Goal: Task Accomplishment & Management: Complete application form

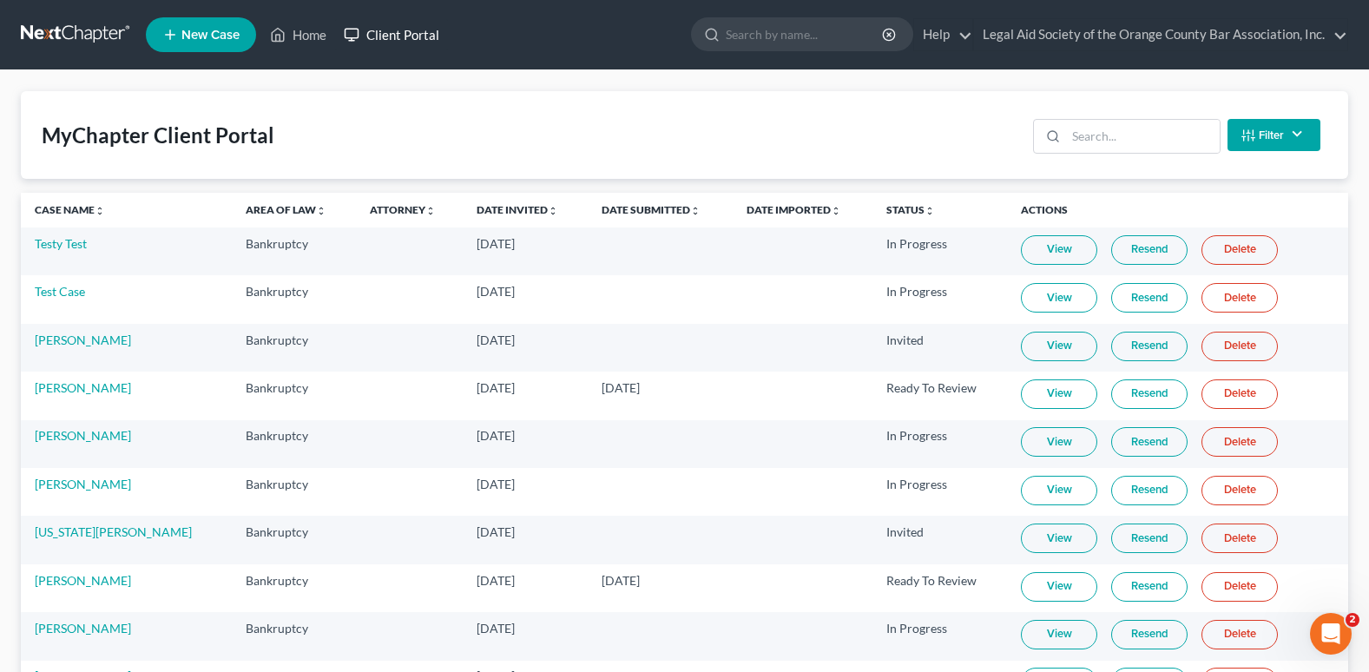
click at [396, 36] on link "Client Portal" at bounding box center [391, 34] width 113 height 31
click at [1099, 140] on input "search" at bounding box center [1143, 136] width 154 height 33
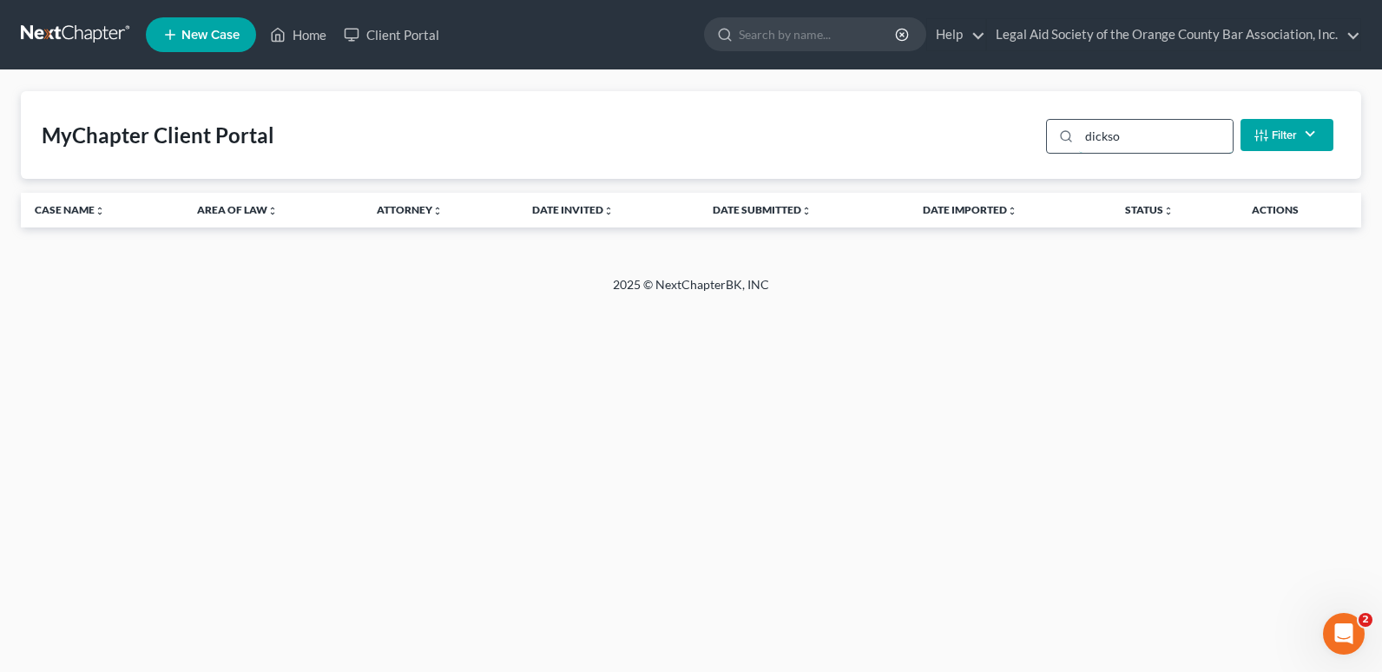
type input "[PERSON_NAME]"
drag, startPoint x: 1147, startPoint y: 141, endPoint x: 1071, endPoint y: 141, distance: 75.5
click at [1071, 141] on div "[PERSON_NAME]" at bounding box center [1140, 136] width 188 height 35
type input "[PERSON_NAME]"
click at [394, 33] on link "Client Portal" at bounding box center [391, 34] width 113 height 31
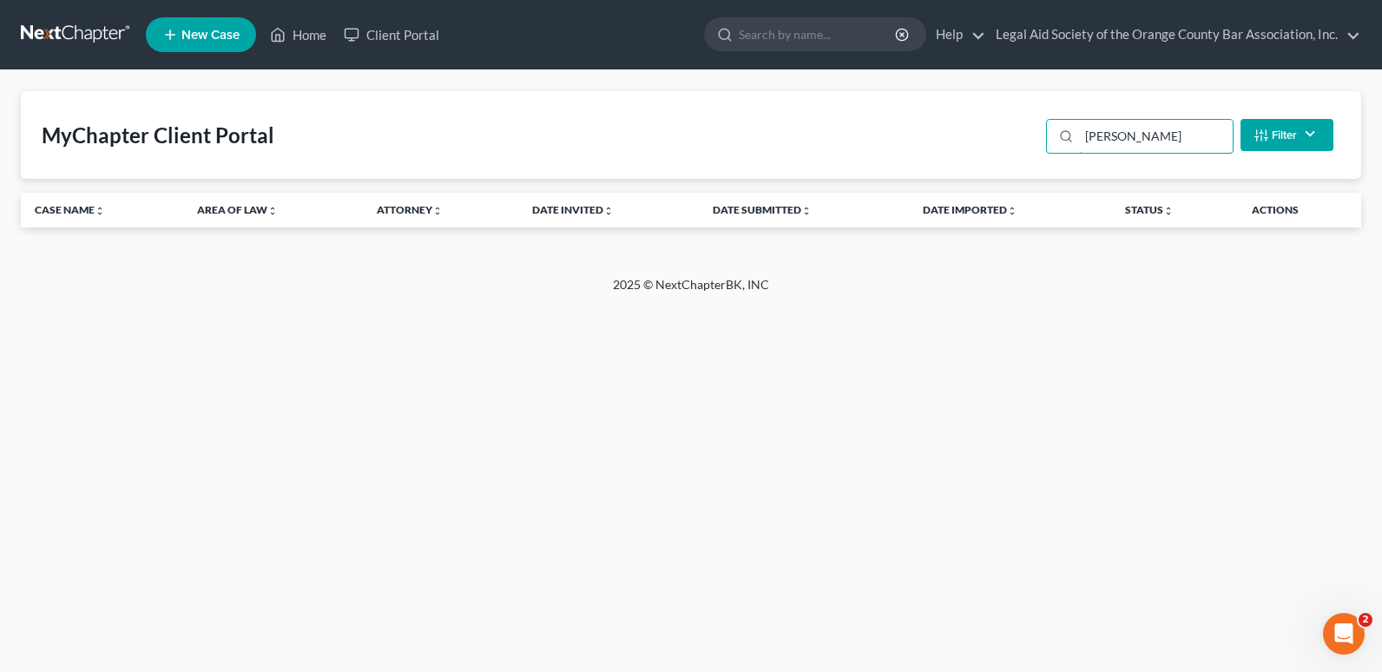
drag, startPoint x: 1142, startPoint y: 130, endPoint x: 1037, endPoint y: 148, distance: 106.6
click at [1037, 148] on div "MyChapter Client Portal [PERSON_NAME] Status Filter... Invited In Progress Read…" at bounding box center [691, 135] width 1340 height 88
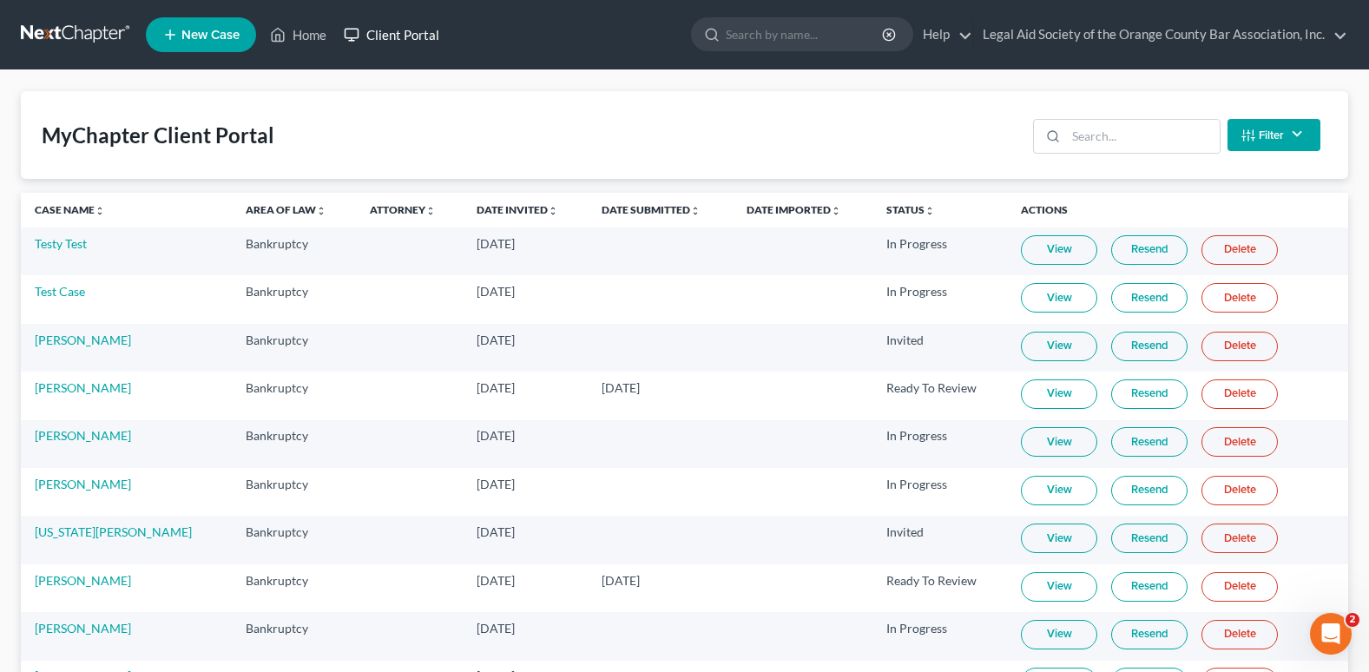
click at [394, 33] on link "Client Portal" at bounding box center [391, 34] width 113 height 31
click at [1095, 138] on input "search" at bounding box center [1143, 136] width 154 height 33
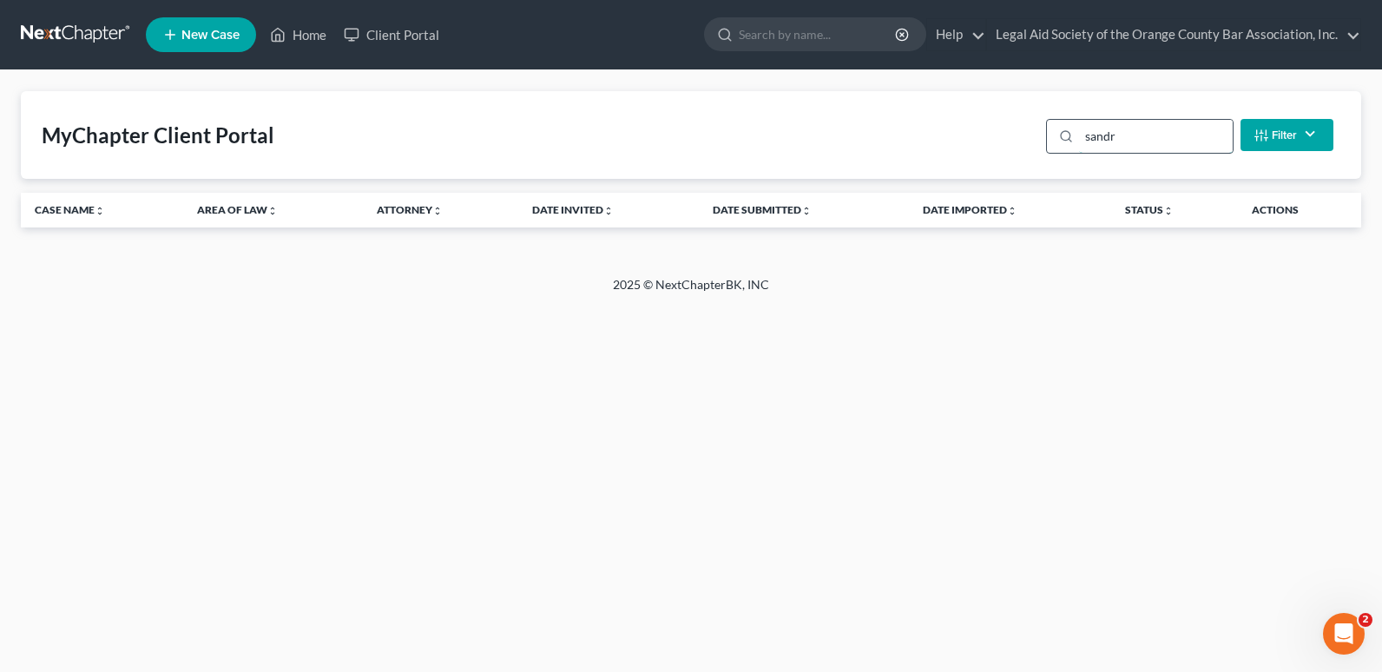
type input "[PERSON_NAME]"
drag, startPoint x: 1131, startPoint y: 146, endPoint x: 1028, endPoint y: 146, distance: 103.3
click at [1028, 146] on div "MyChapter Client Portal [PERSON_NAME] Status Filter... Invited In Progress Read…" at bounding box center [691, 135] width 1340 height 88
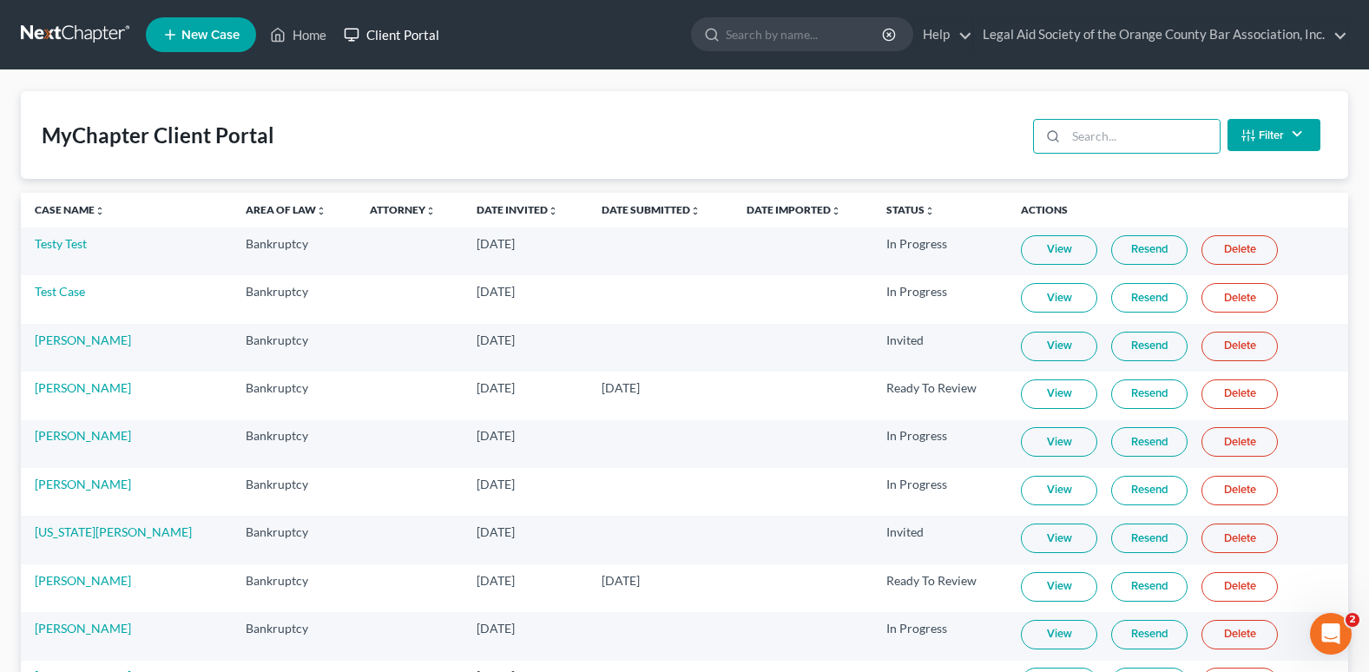
click at [383, 42] on link "Client Portal" at bounding box center [391, 34] width 113 height 31
click at [393, 33] on link "Client Portal" at bounding box center [391, 34] width 113 height 31
click at [1075, 123] on input "search" at bounding box center [1143, 136] width 154 height 33
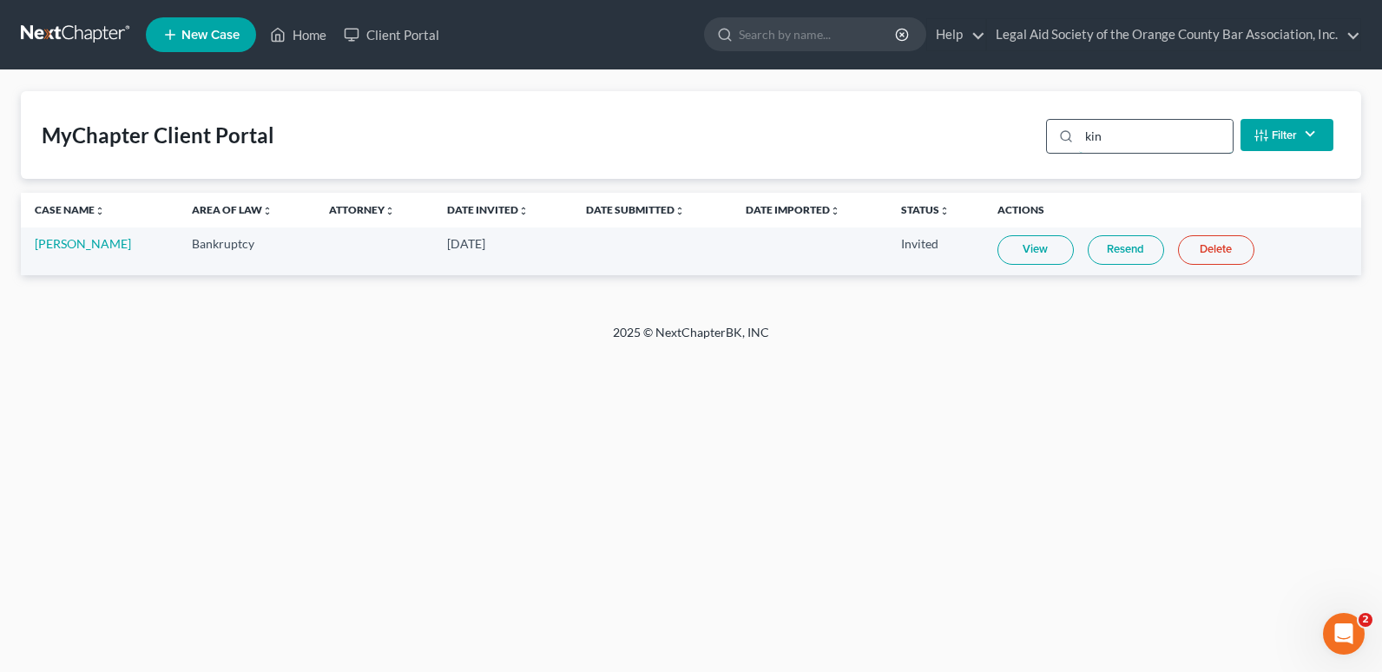
type input "king"
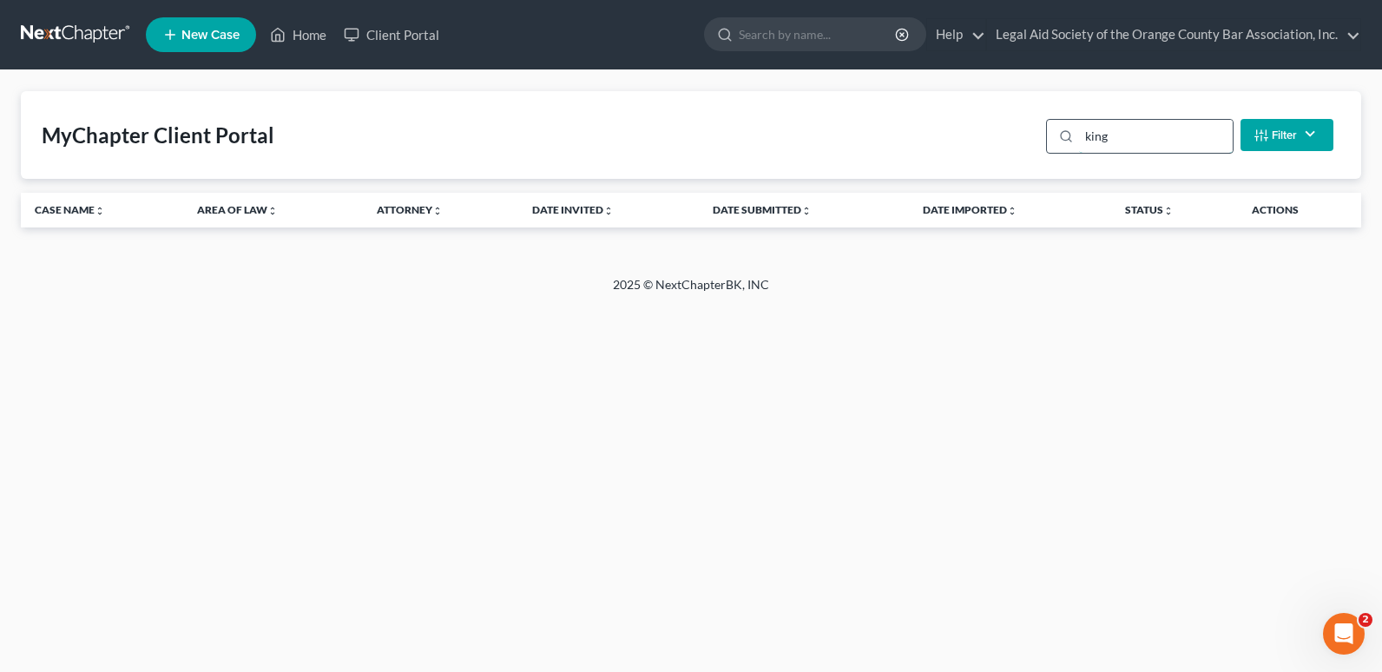
drag, startPoint x: 1168, startPoint y: 142, endPoint x: 1078, endPoint y: 141, distance: 89.4
click at [1078, 141] on div "king" at bounding box center [1140, 136] width 188 height 35
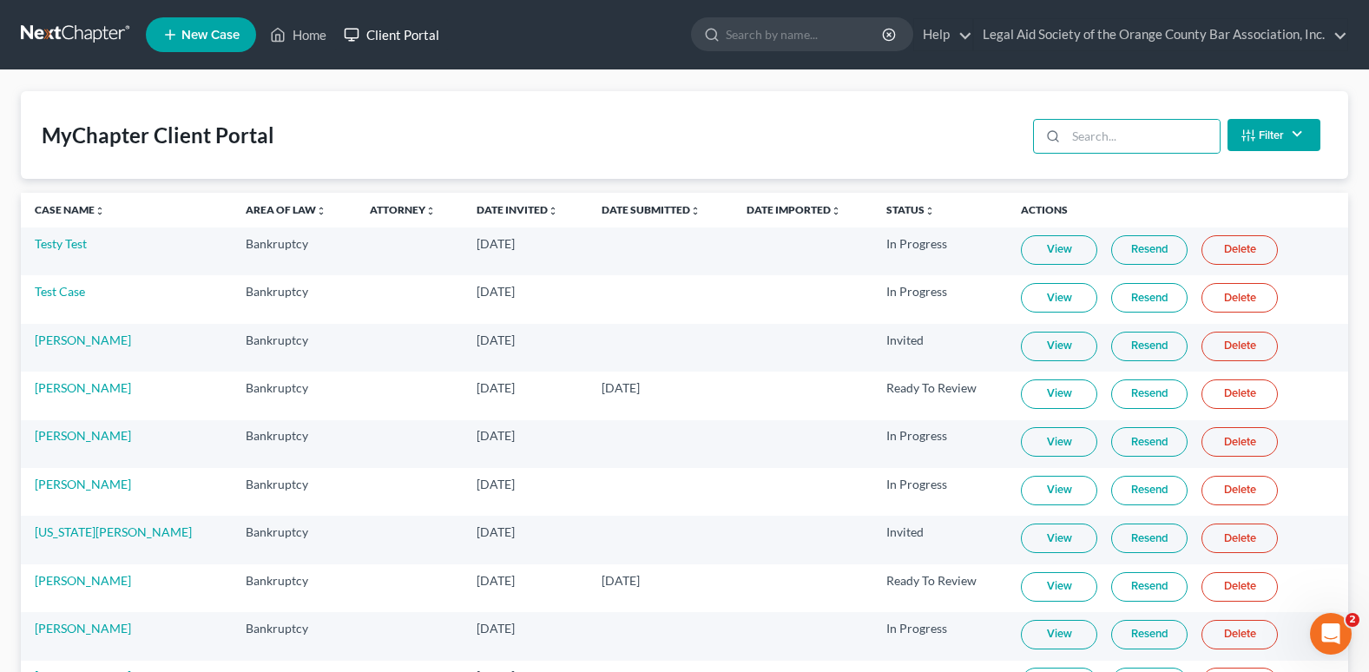
click at [414, 30] on link "Client Portal" at bounding box center [391, 34] width 113 height 31
click at [185, 43] on link "New Case" at bounding box center [201, 34] width 110 height 35
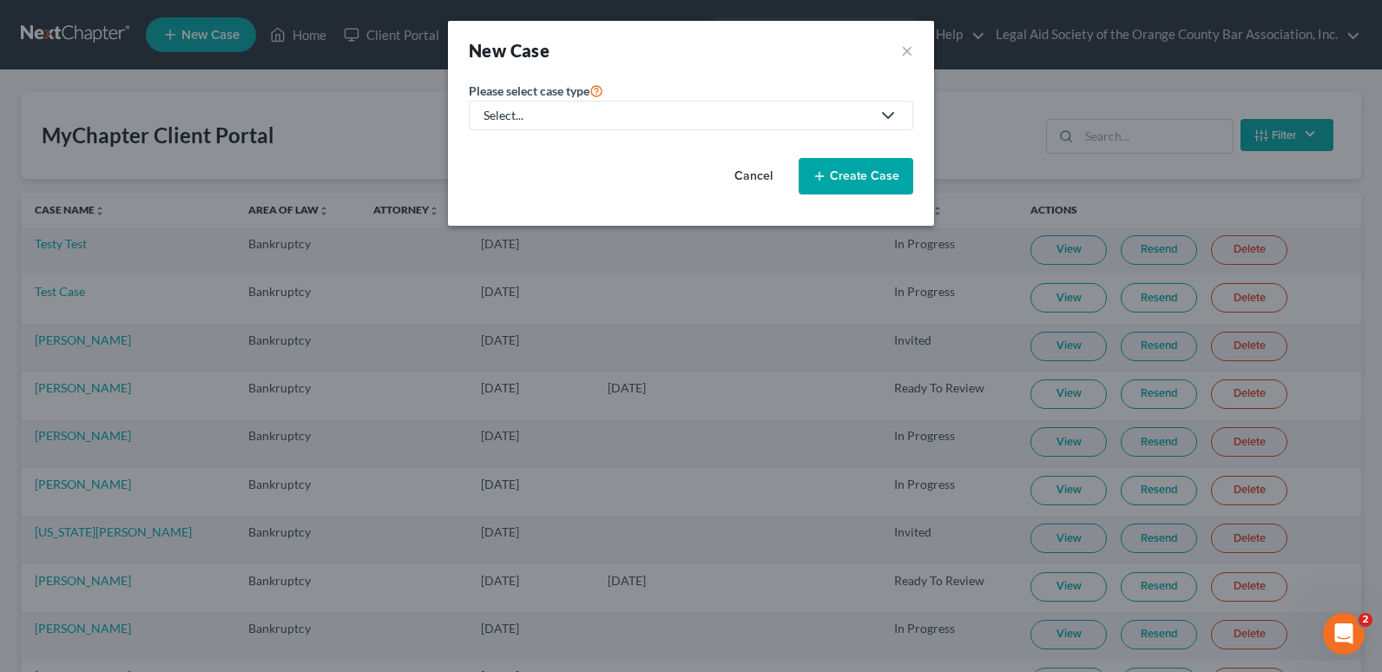
click at [662, 109] on div "Select..." at bounding box center [677, 115] width 387 height 17
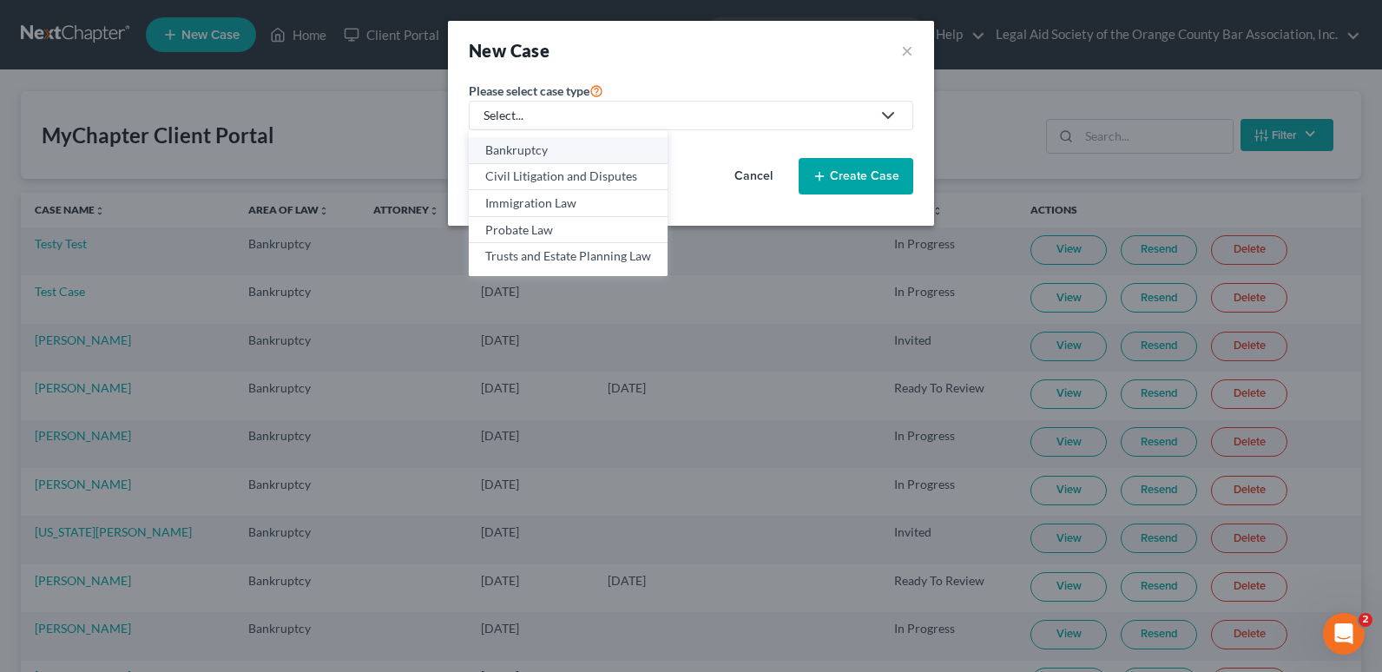
click at [547, 149] on div "Bankruptcy" at bounding box center [568, 150] width 166 height 17
select select "15"
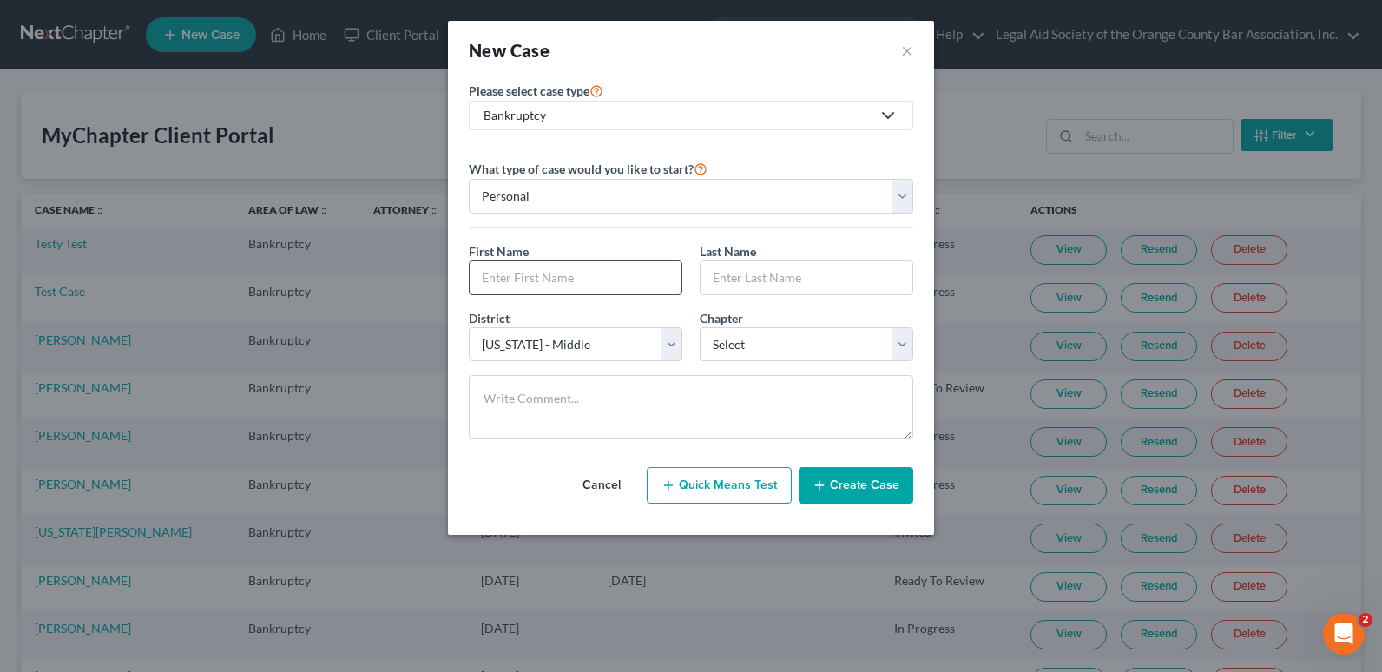
click at [564, 280] on input "text" at bounding box center [576, 277] width 212 height 33
click at [522, 278] on input "text" at bounding box center [576, 277] width 212 height 33
paste input "[PERSON_NAME]"
type input "[PERSON_NAME]"
click at [748, 283] on input "text" at bounding box center [807, 277] width 212 height 33
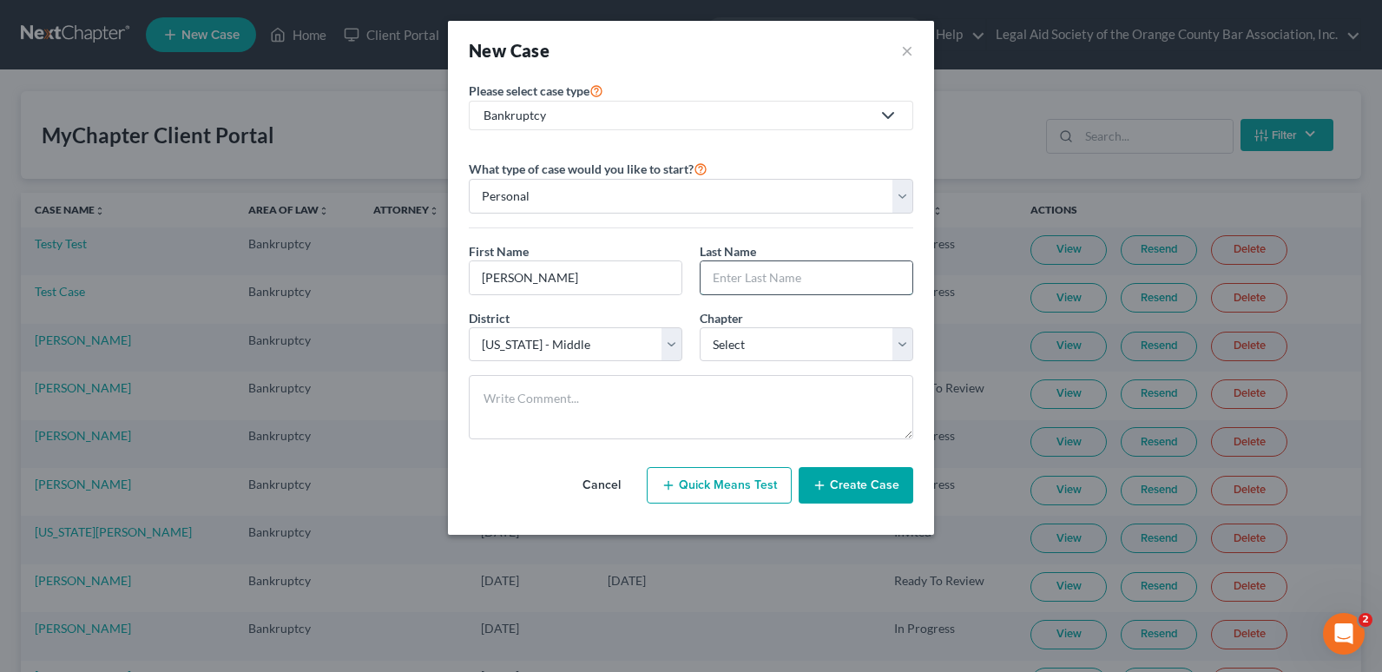
paste input "[PERSON_NAME]"
type input "[PERSON_NAME]"
drag, startPoint x: 530, startPoint y: 287, endPoint x: 597, endPoint y: 247, distance: 77.4
click at [582, 274] on input "[PERSON_NAME]" at bounding box center [576, 277] width 212 height 33
type input "[PERSON_NAME]"
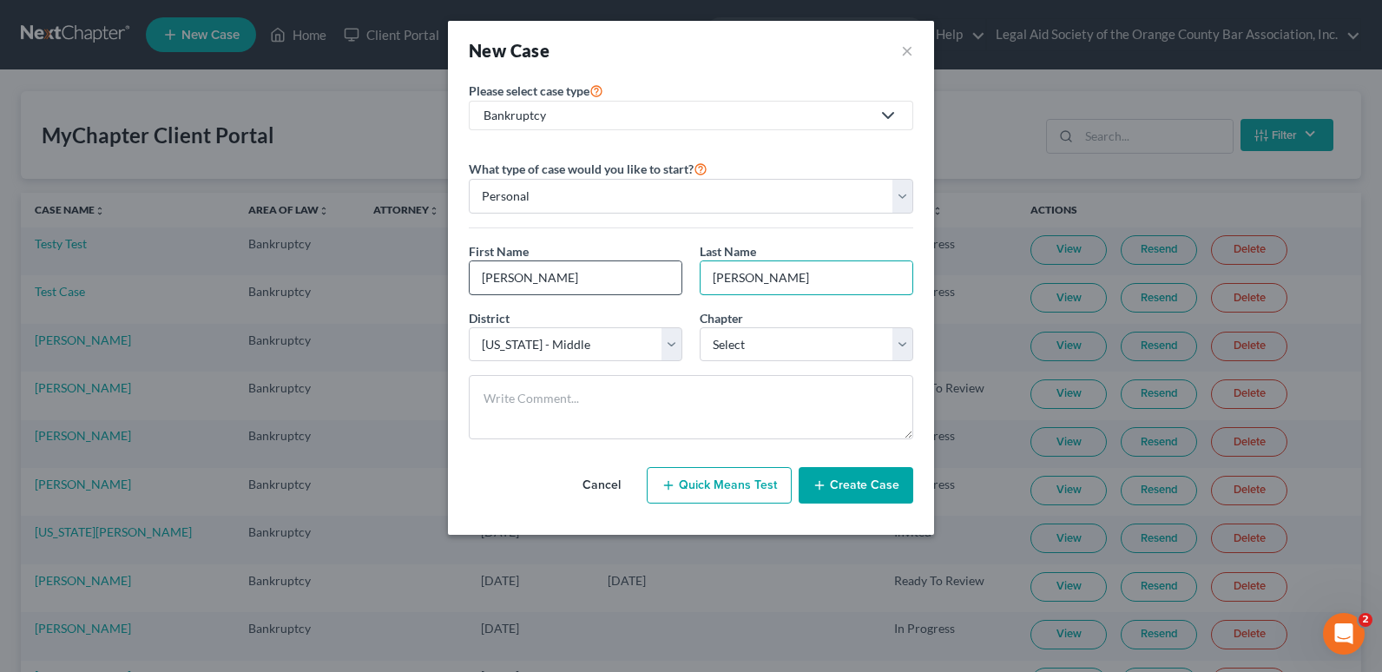
drag, startPoint x: 761, startPoint y: 278, endPoint x: 668, endPoint y: 278, distance: 93.8
click at [668, 278] on div "First Name * [PERSON_NAME] Last Name * [PERSON_NAME]" at bounding box center [691, 275] width 462 height 67
type input "King"
click at [739, 346] on select "Select 7 11 12 13" at bounding box center [807, 344] width 214 height 35
select select "0"
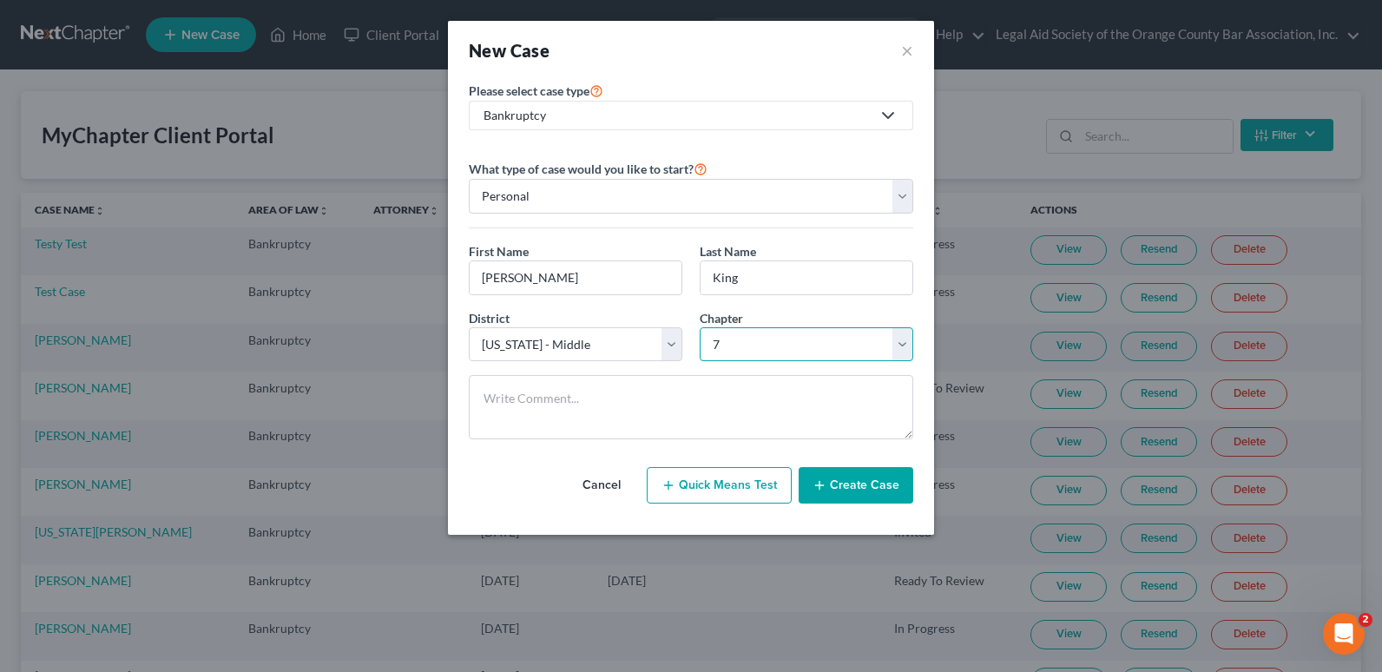
click at [700, 327] on select "Select 7 11 12 13" at bounding box center [807, 344] width 214 height 35
drag, startPoint x: 476, startPoint y: 275, endPoint x: 463, endPoint y: 278, distance: 13.3
click at [463, 278] on div "First Name * [PERSON_NAME]" at bounding box center [575, 268] width 231 height 53
click at [869, 488] on button "Create Case" at bounding box center [856, 485] width 115 height 36
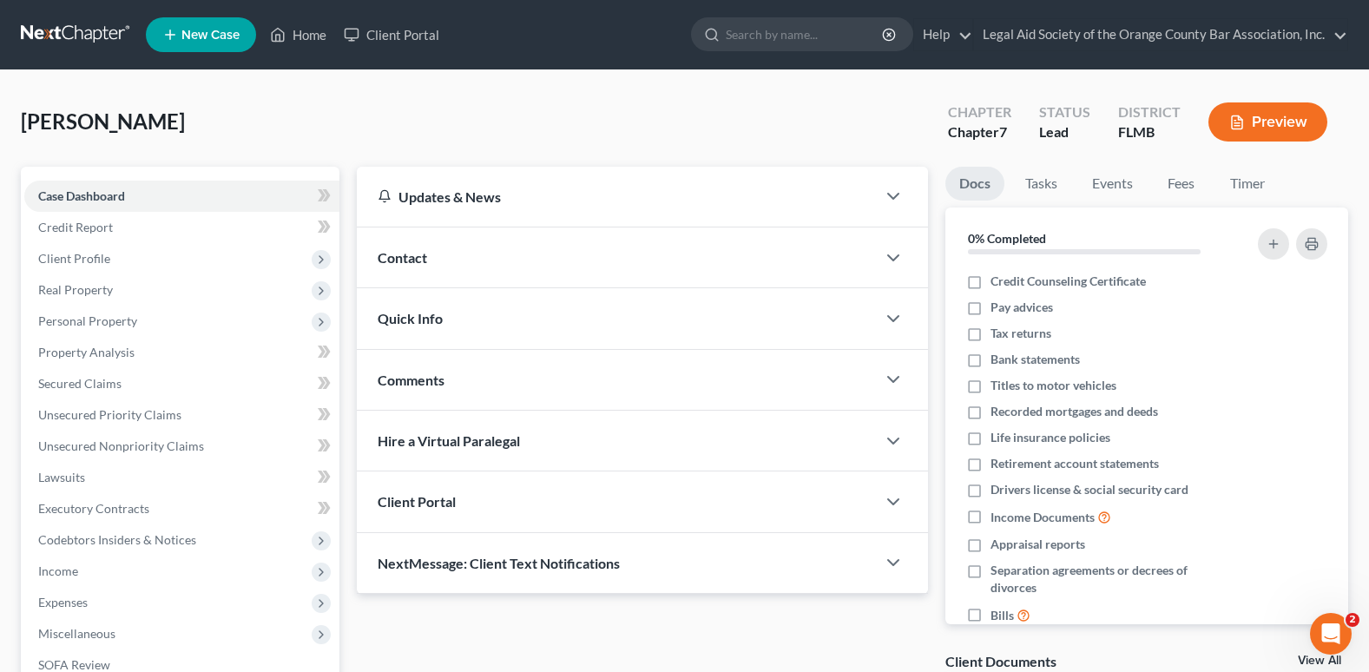
click at [422, 509] on span "Client Portal" at bounding box center [417, 501] width 78 height 16
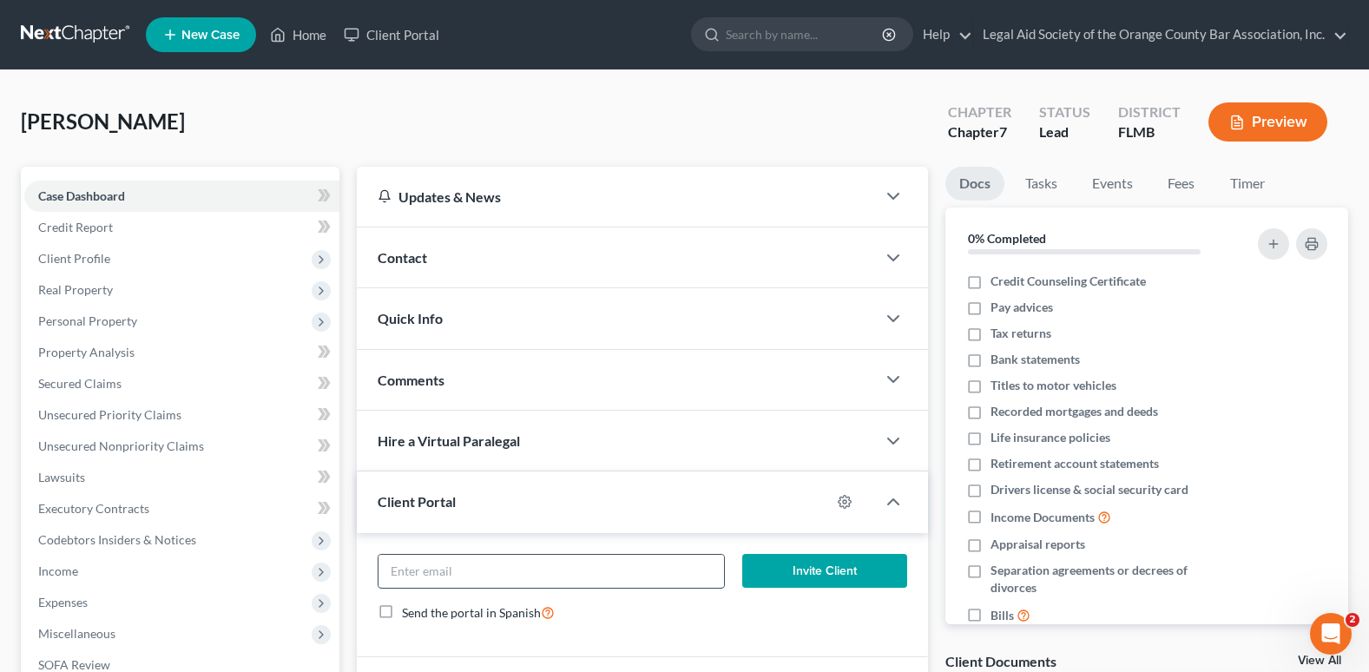
click at [538, 572] on input "email" at bounding box center [552, 571] width 346 height 33
paste input "[PERSON_NAME]"
type input "[PERSON_NAME]"
click at [796, 571] on button "Invite Client" at bounding box center [824, 571] width 165 height 35
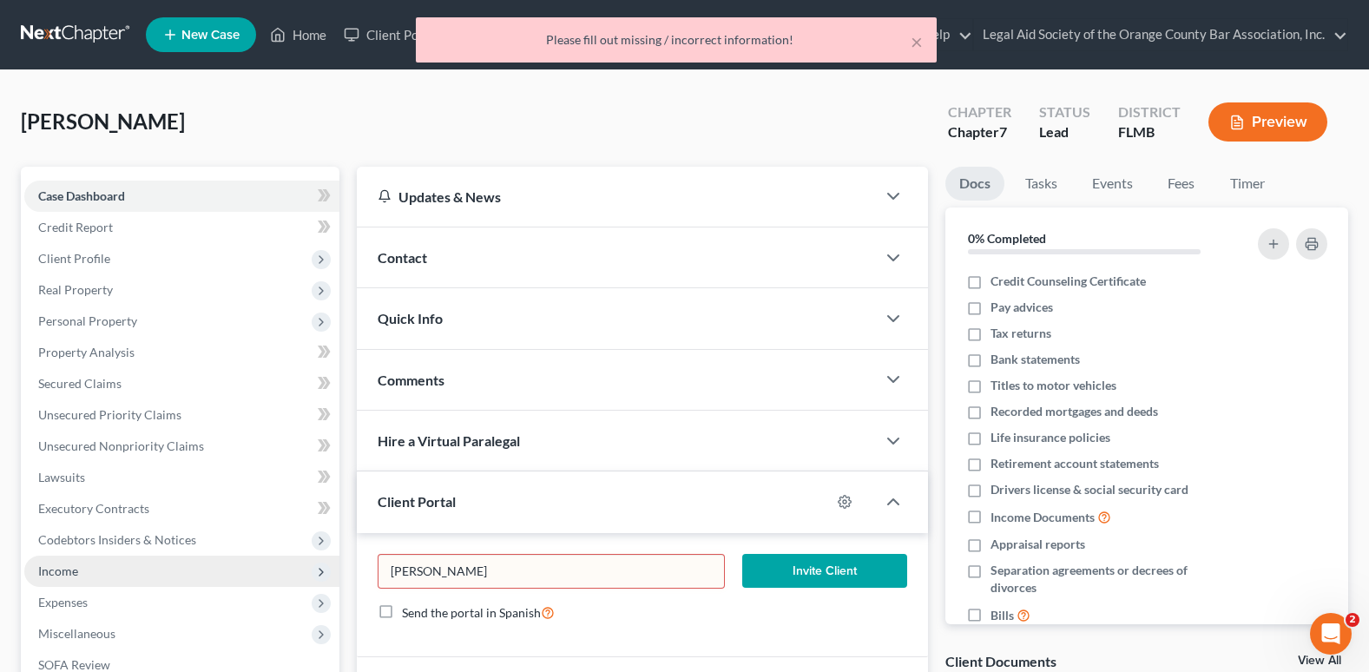
drag, startPoint x: 480, startPoint y: 578, endPoint x: 331, endPoint y: 578, distance: 149.3
click at [331, 578] on div "Petition Navigation Case Dashboard Payments Invoices Payments Payments Credit R…" at bounding box center [684, 512] width 1345 height 690
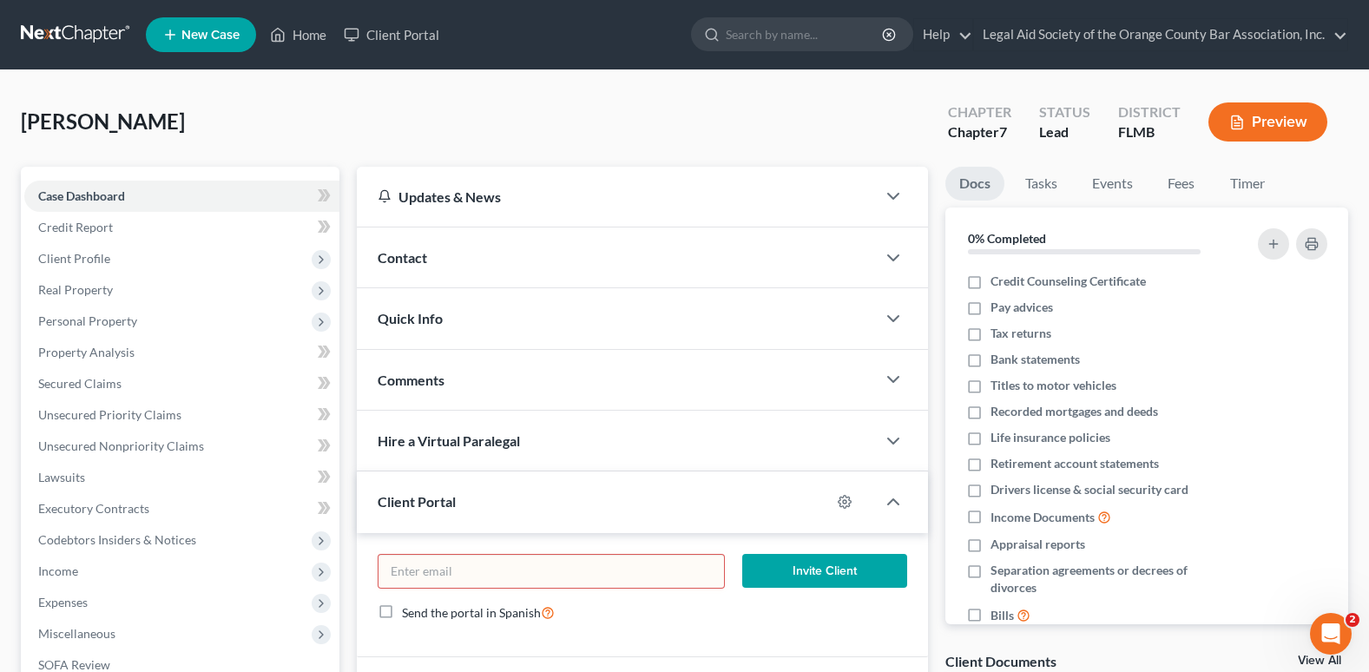
click at [421, 576] on input "email" at bounding box center [552, 571] width 346 height 33
paste input "[EMAIL_ADDRESS][DOMAIN_NAME]"
type input "[EMAIL_ADDRESS][DOMAIN_NAME]"
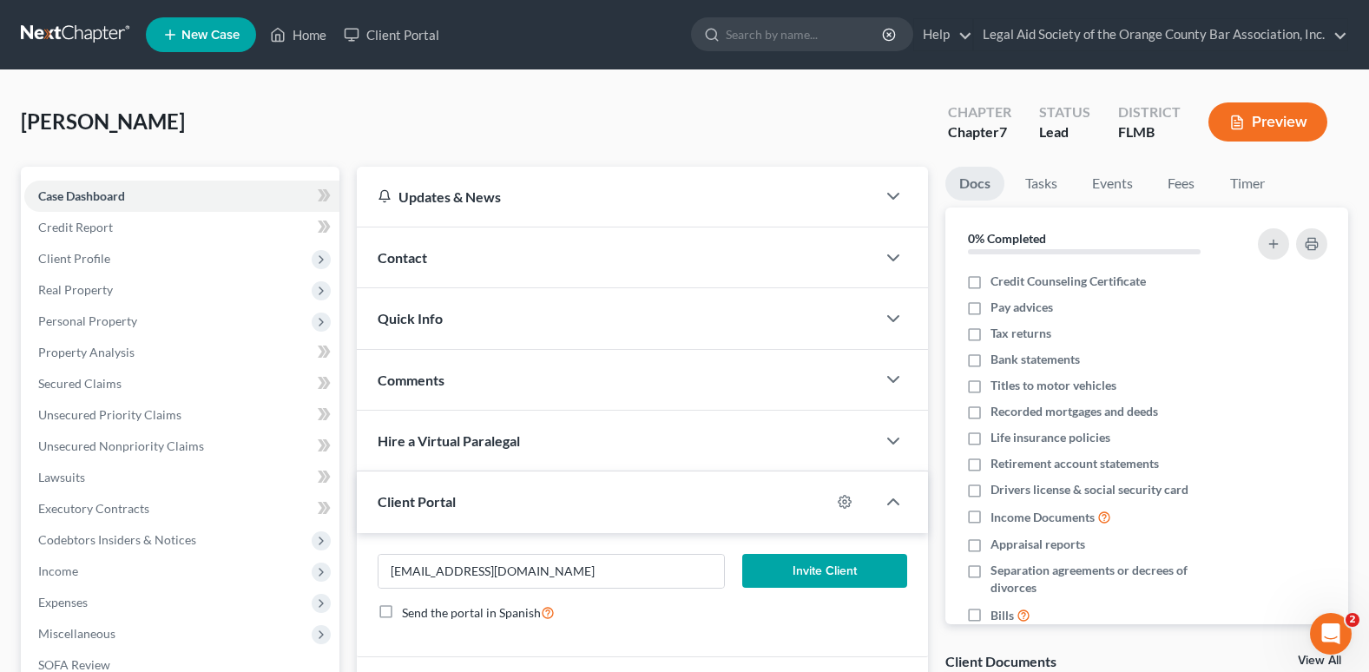
click at [840, 573] on button "Invite Client" at bounding box center [824, 571] width 165 height 35
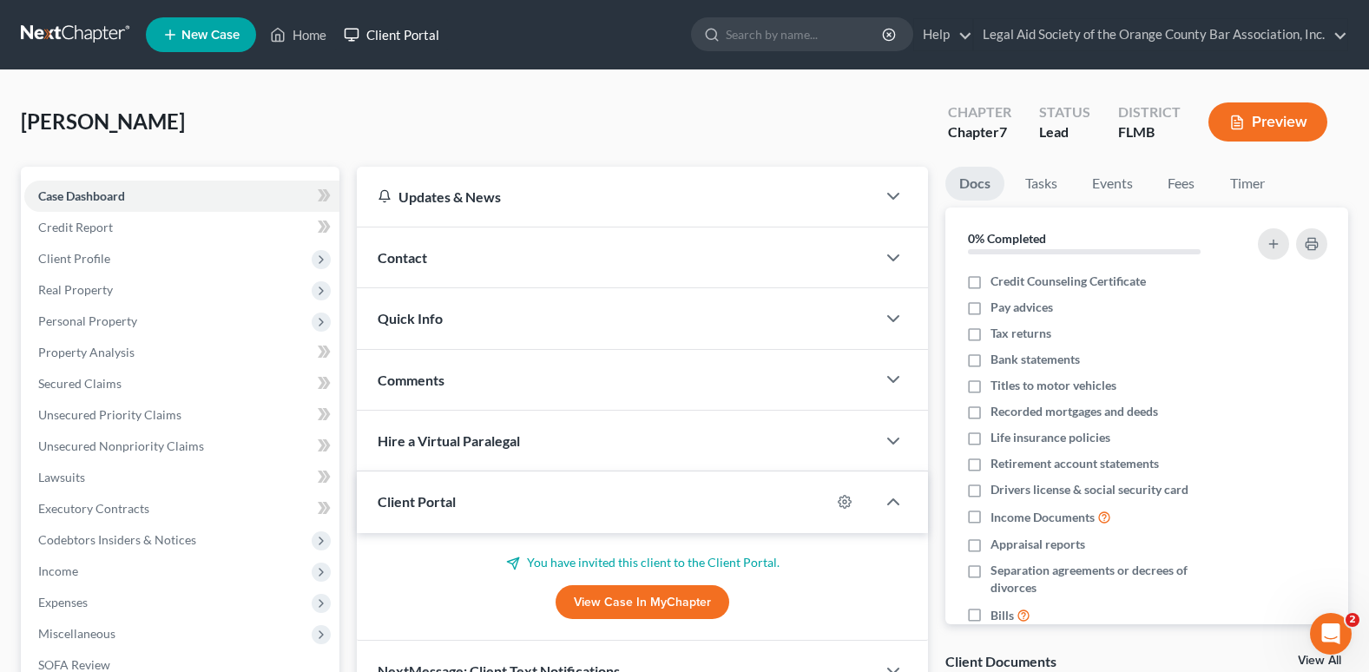
drag, startPoint x: 412, startPoint y: 12, endPoint x: 412, endPoint y: 28, distance: 15.7
click at [412, 12] on ul "New Case Home Client Portal - No Result - See all results Or Press Enter... Hel…" at bounding box center [747, 34] width 1202 height 45
click at [412, 29] on link "Client Portal" at bounding box center [391, 34] width 113 height 31
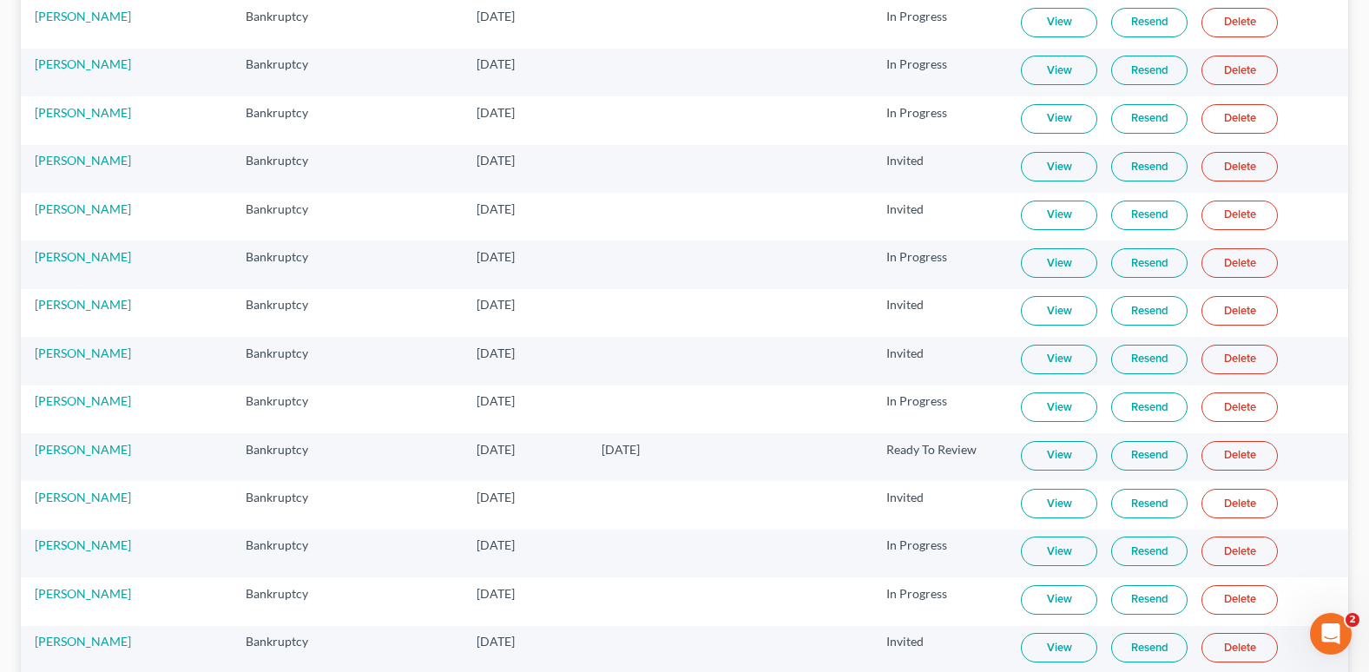
scroll to position [750, 0]
